Goal: Transaction & Acquisition: Book appointment/travel/reservation

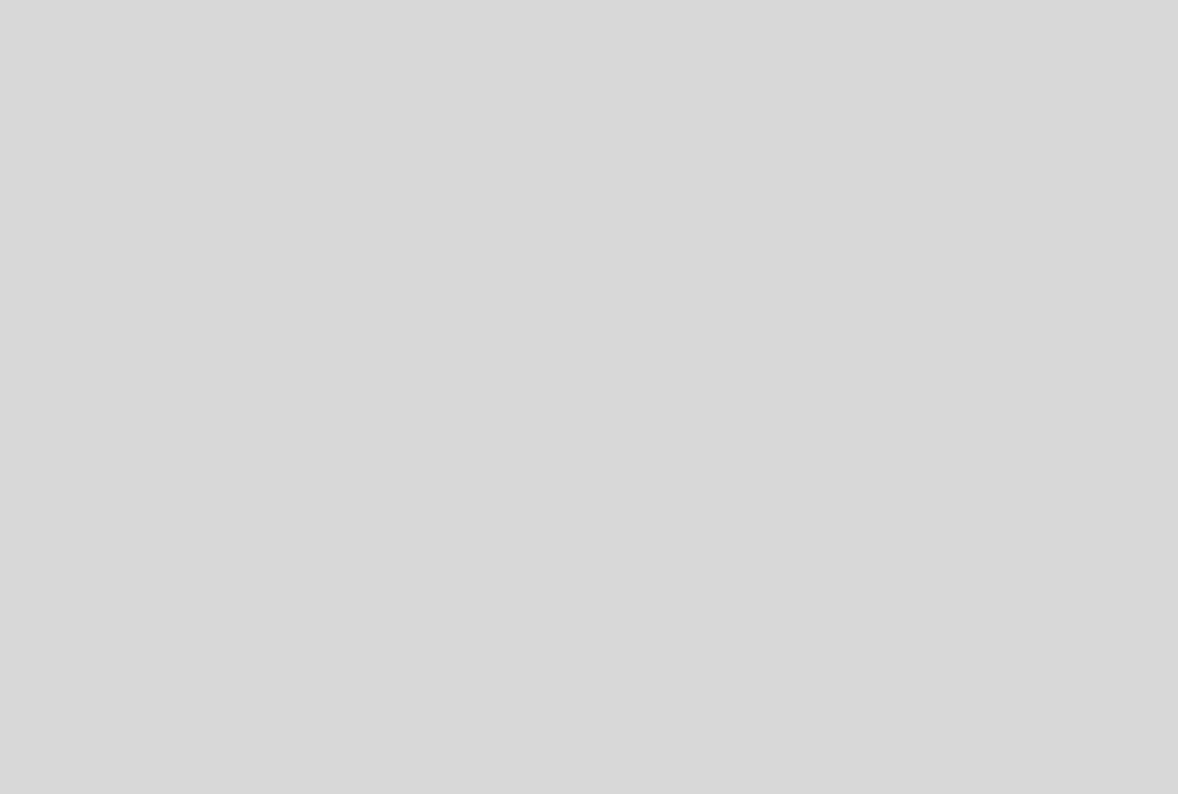
select select "es"
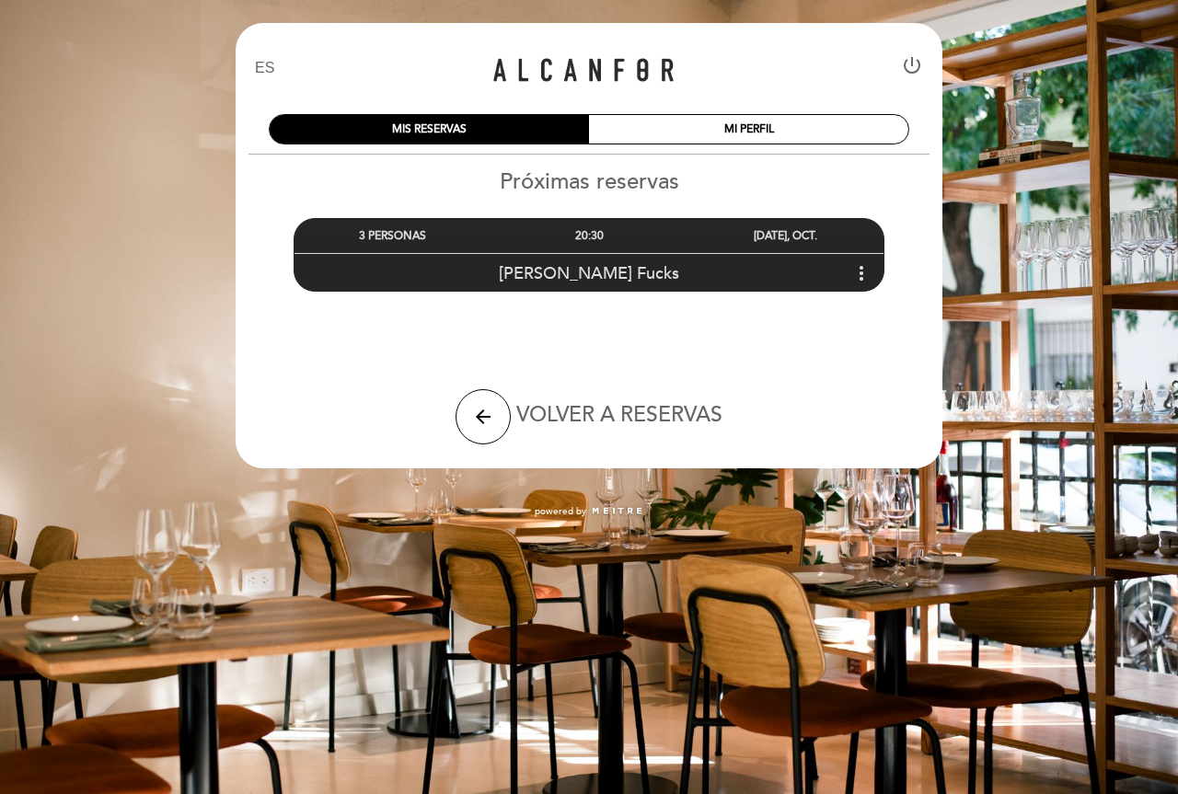
click at [858, 272] on icon "more_vert" at bounding box center [861, 273] width 22 height 22
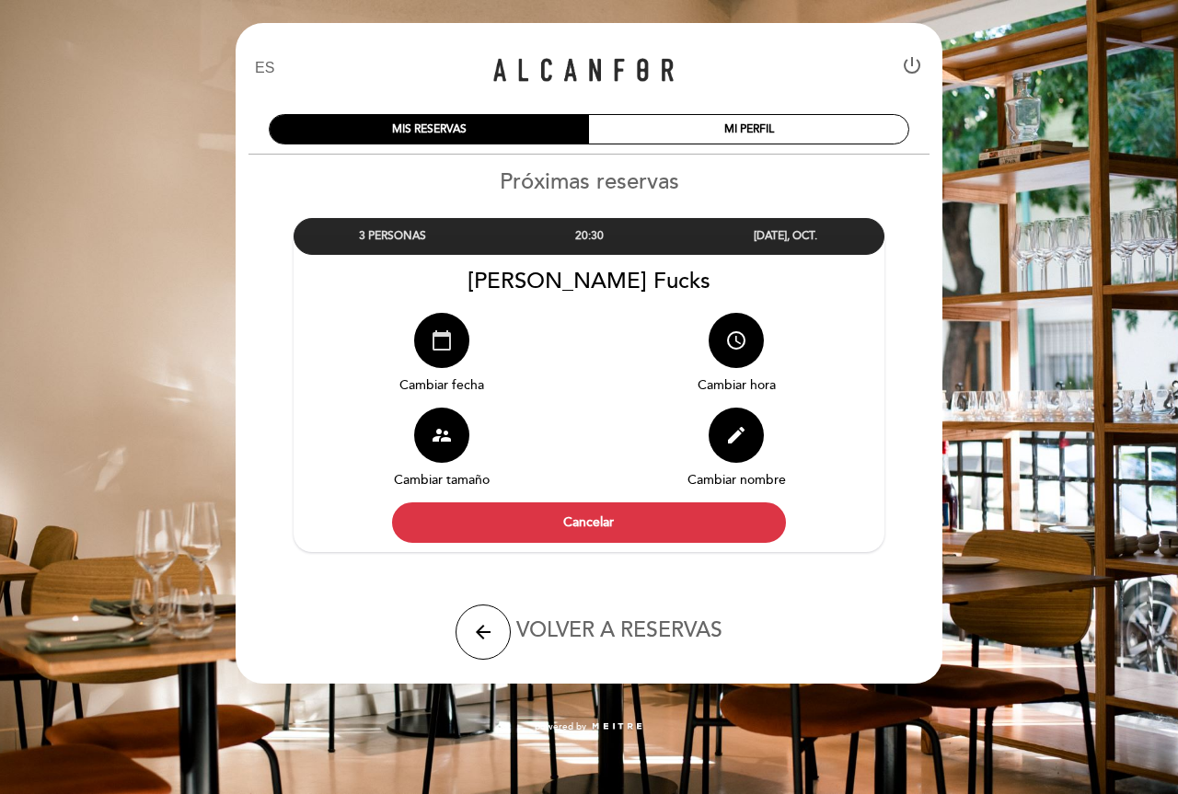
click at [451, 346] on icon "calendar_today" at bounding box center [442, 341] width 22 height 22
select select "es"
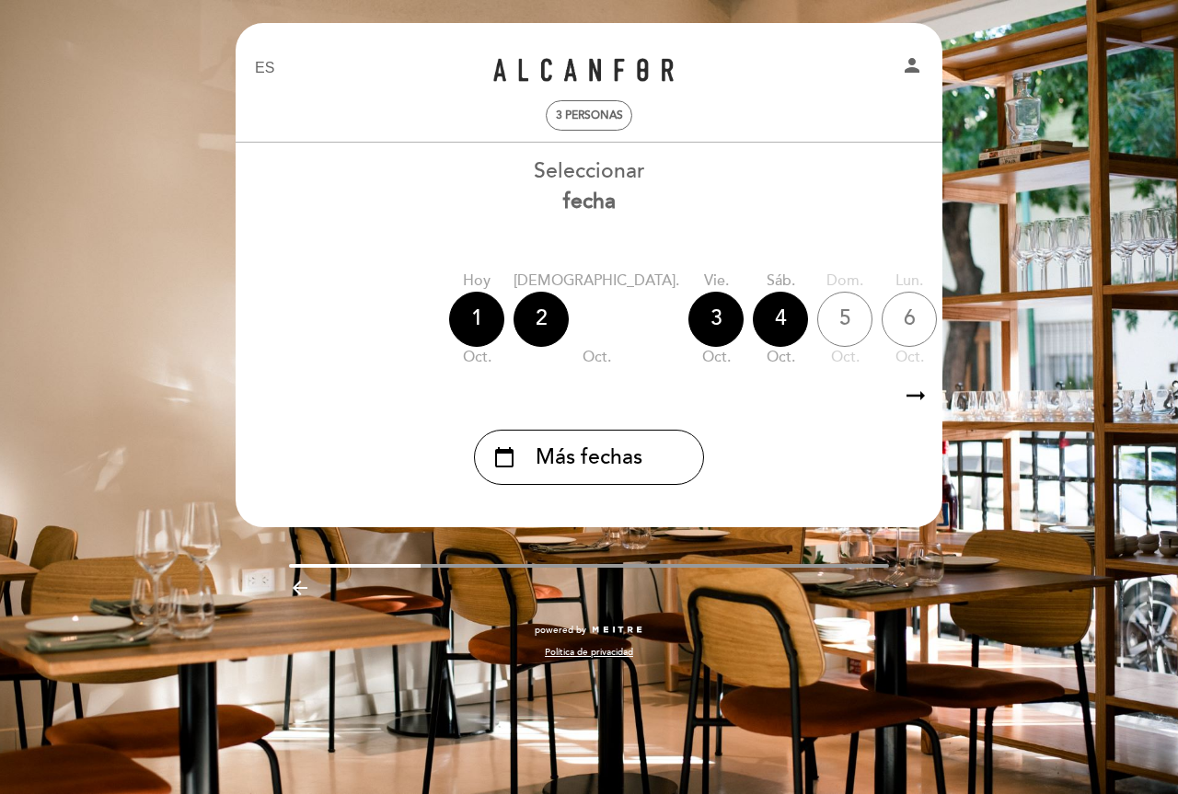
click at [926, 399] on icon "arrow_right_alt" at bounding box center [916, 396] width 28 height 40
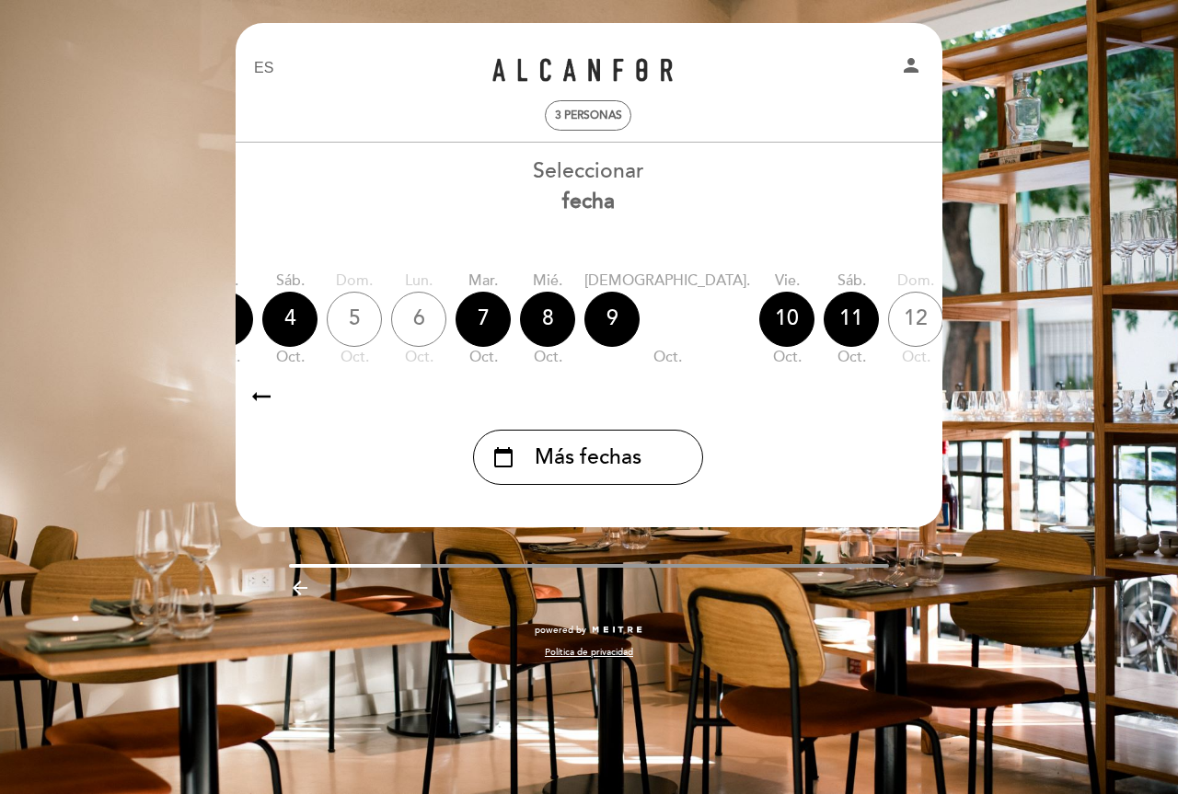
scroll to position [0, 537]
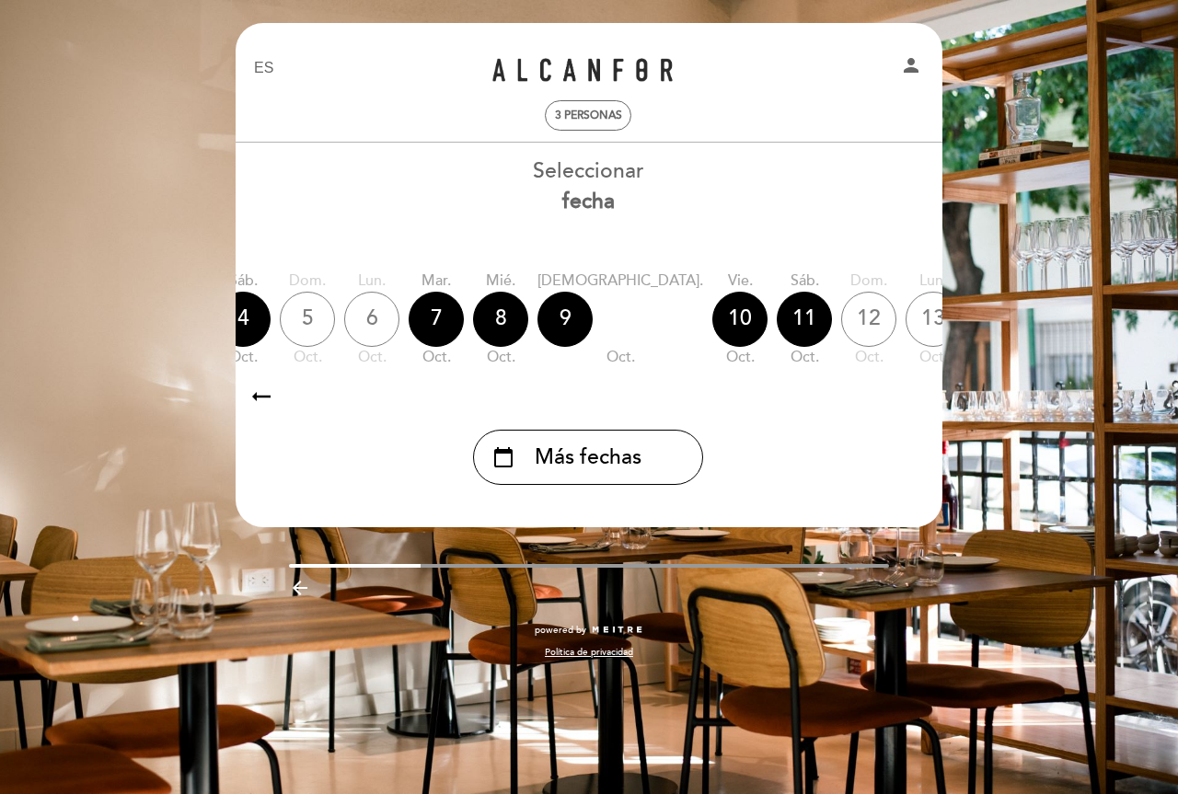
click at [925, 399] on icon "arrow_right_alt" at bounding box center [915, 396] width 28 height 40
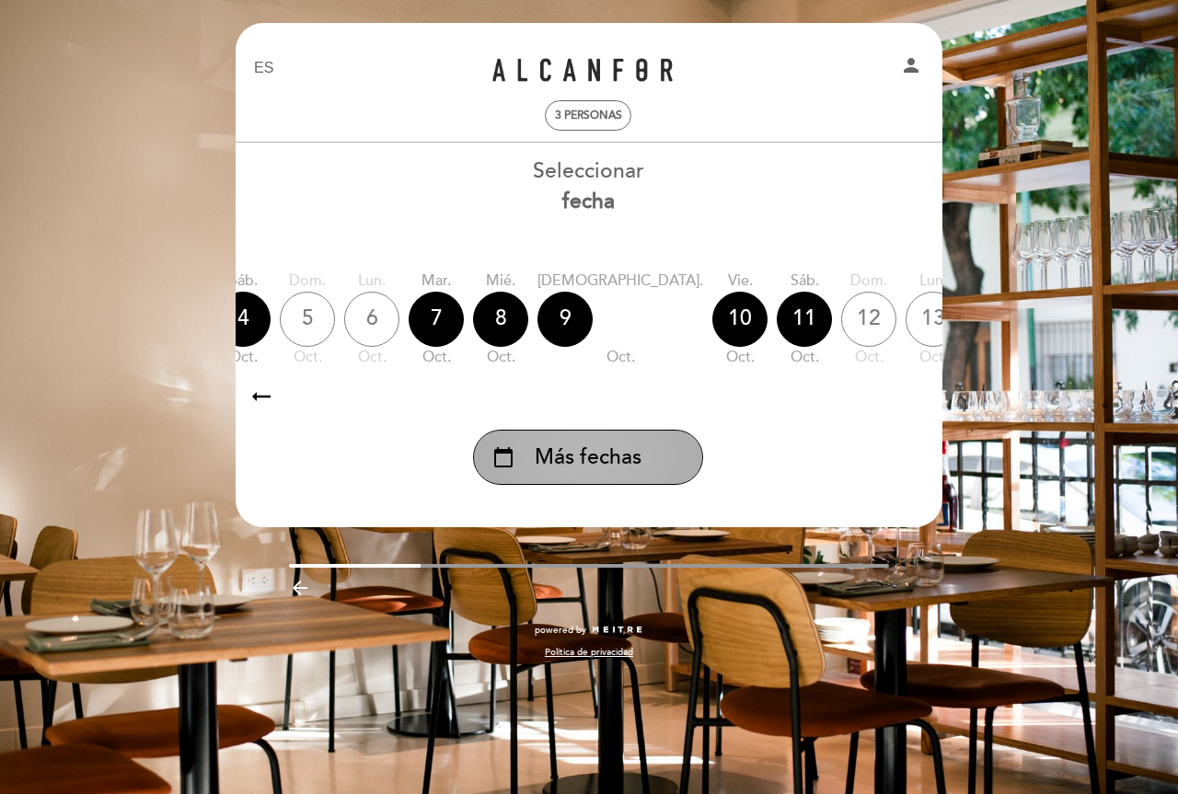
click at [594, 450] on span "Más fechas" at bounding box center [588, 458] width 107 height 30
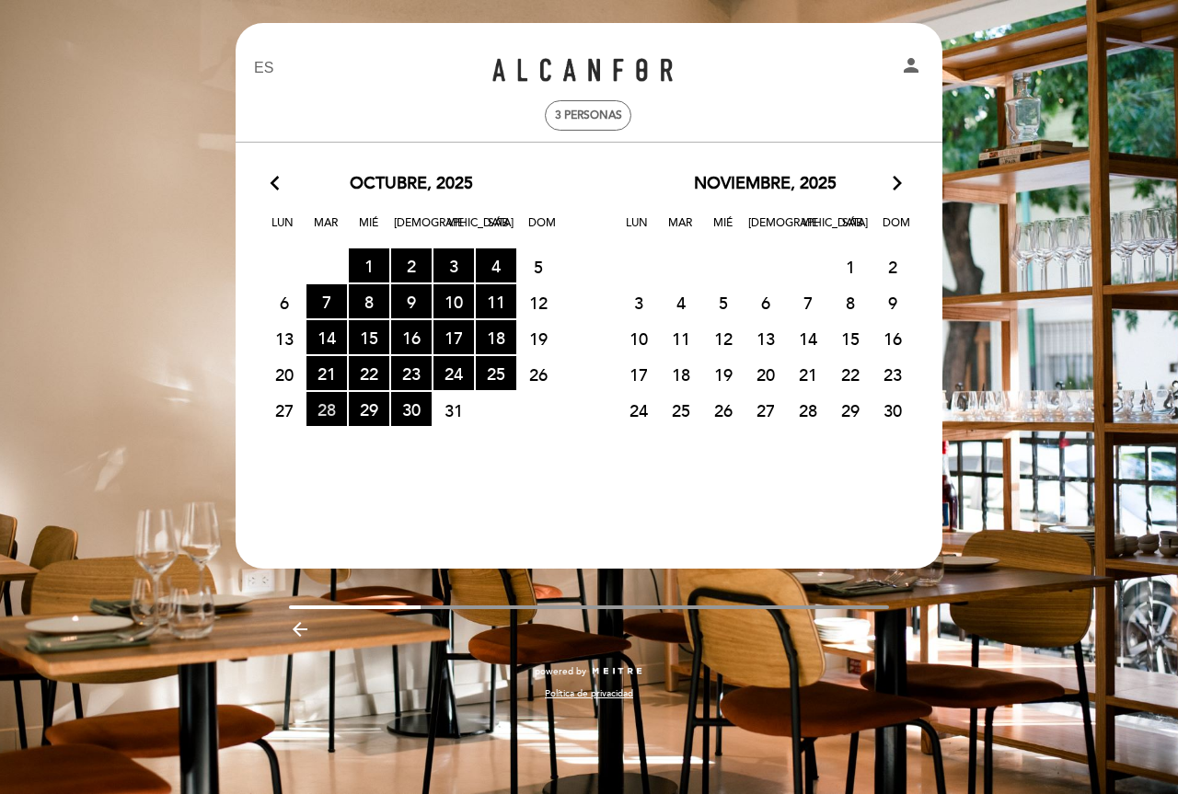
click at [324, 410] on span "28 RESERVAS DISPONIBLES" at bounding box center [327, 409] width 40 height 34
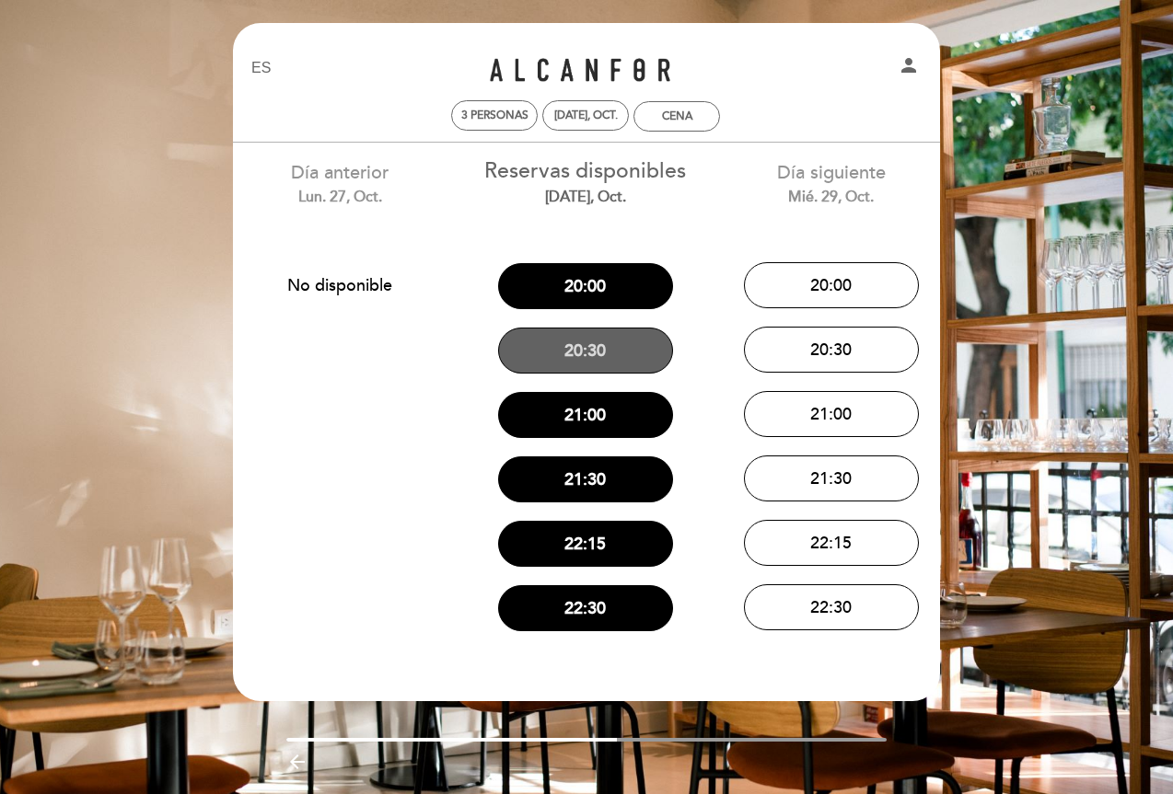
click at [609, 353] on button "20:30" at bounding box center [585, 351] width 175 height 46
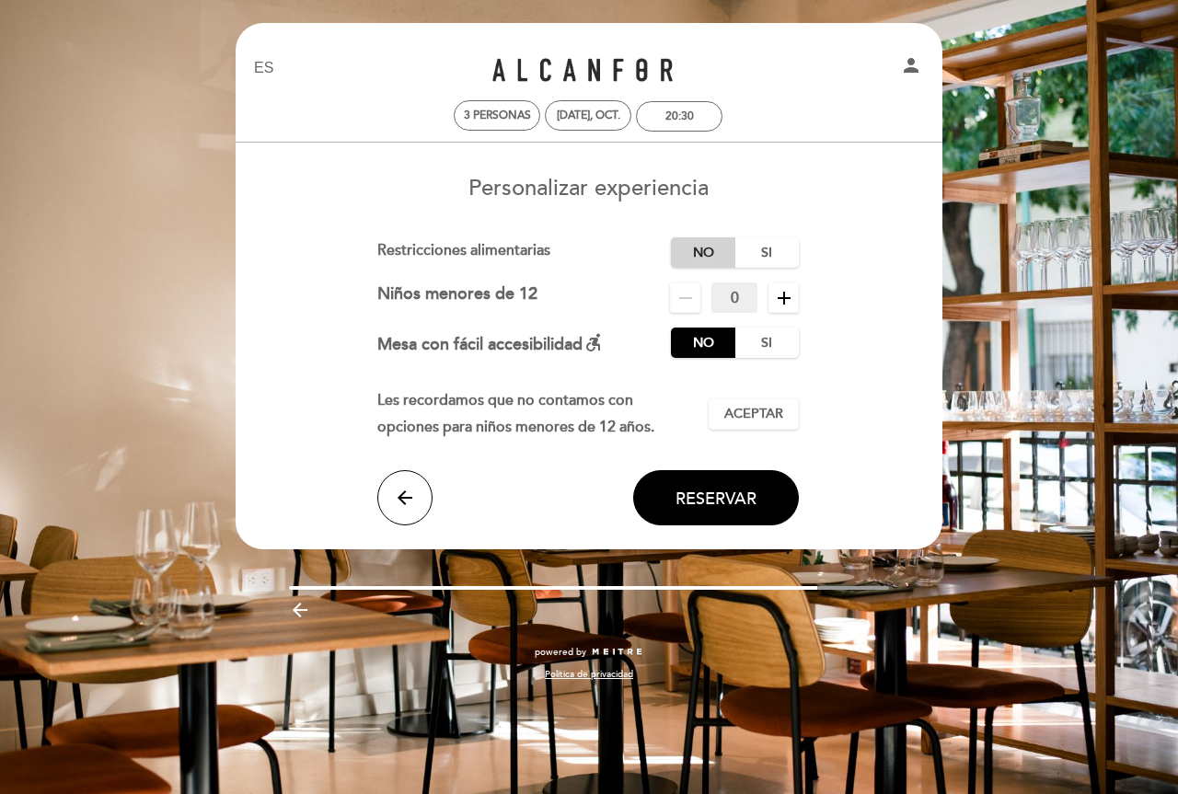
click at [695, 251] on label "No" at bounding box center [703, 252] width 64 height 30
click at [747, 412] on span "Aceptar" at bounding box center [753, 414] width 59 height 19
click at [704, 486] on button "Reservar" at bounding box center [716, 497] width 166 height 55
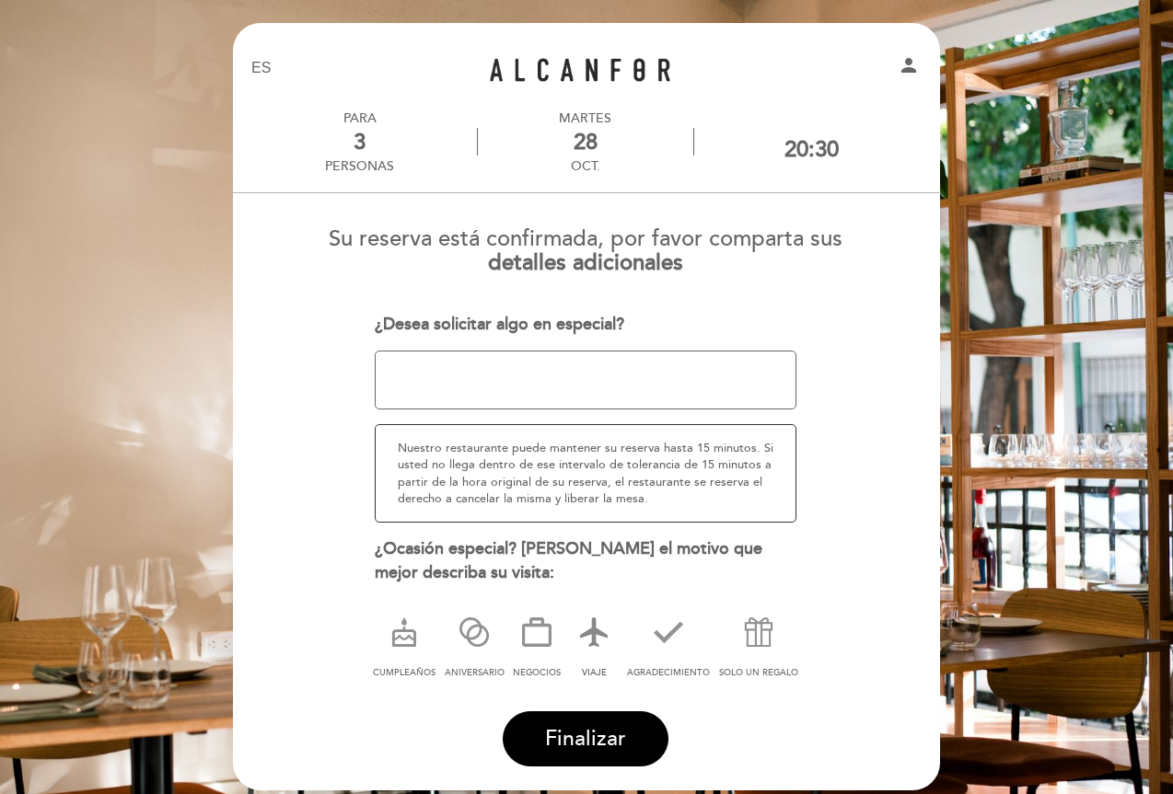
click at [594, 626] on icon at bounding box center [594, 632] width 48 height 48
click at [584, 734] on span "Finalizar" at bounding box center [585, 739] width 81 height 26
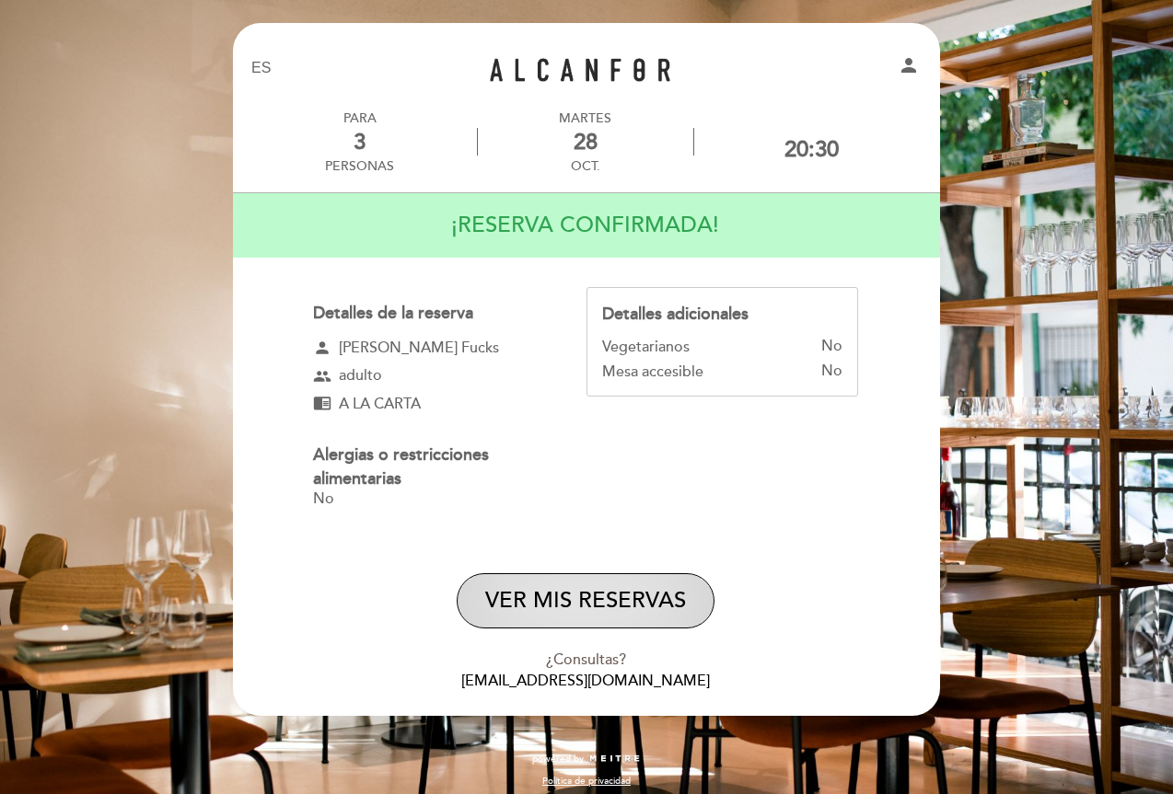
click at [574, 596] on button "VER MIS RESERVAS" at bounding box center [586, 600] width 258 height 55
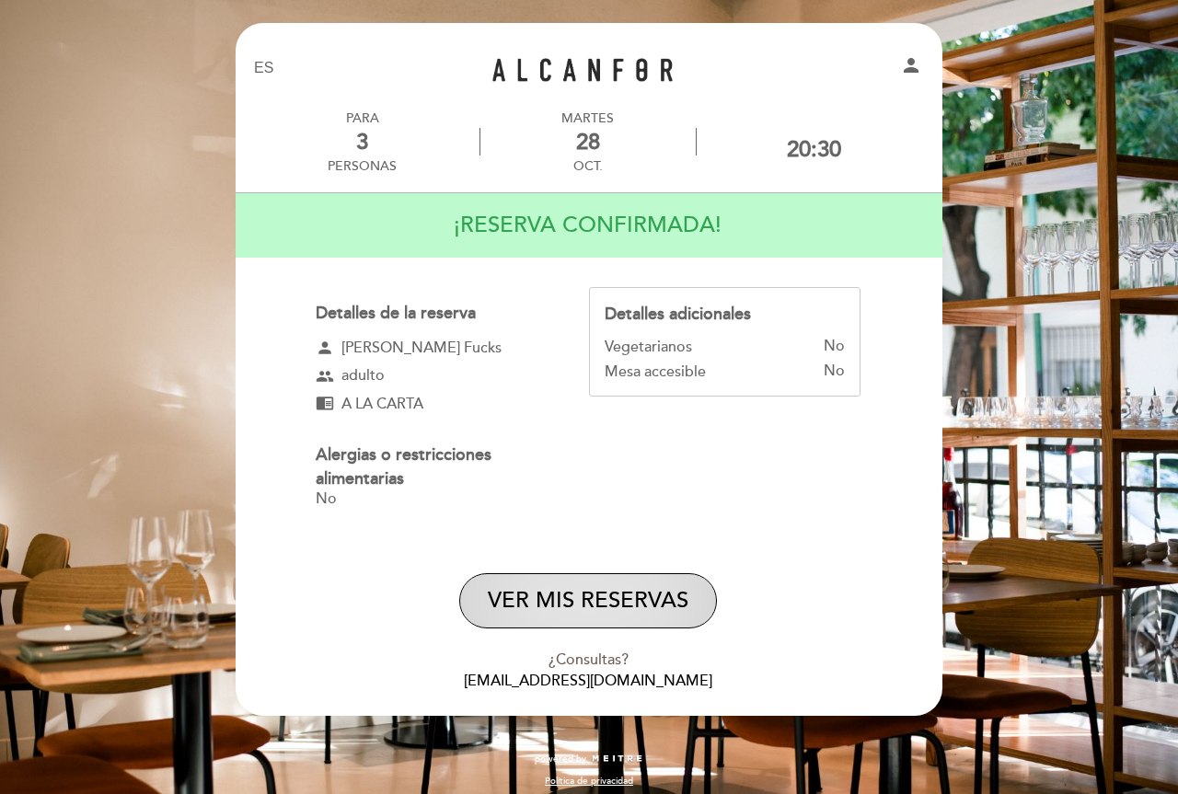
select select "es"
